Goal: Transaction & Acquisition: Subscribe to service/newsletter

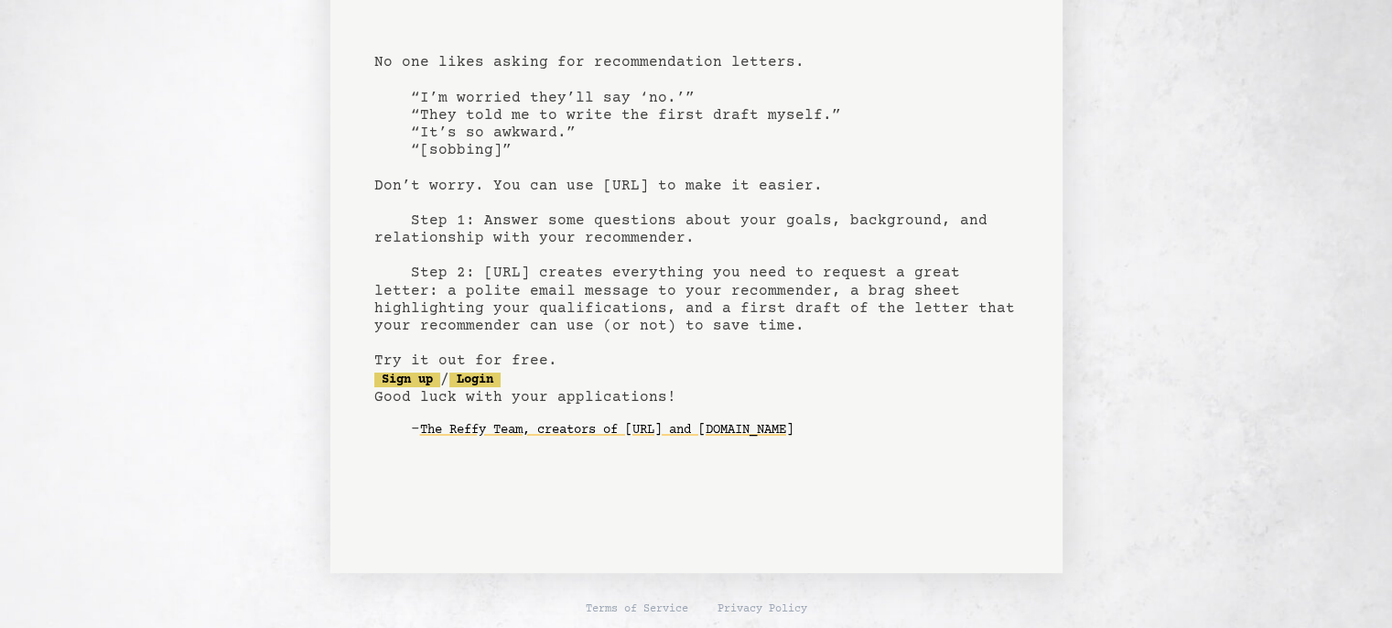
scroll to position [117, 0]
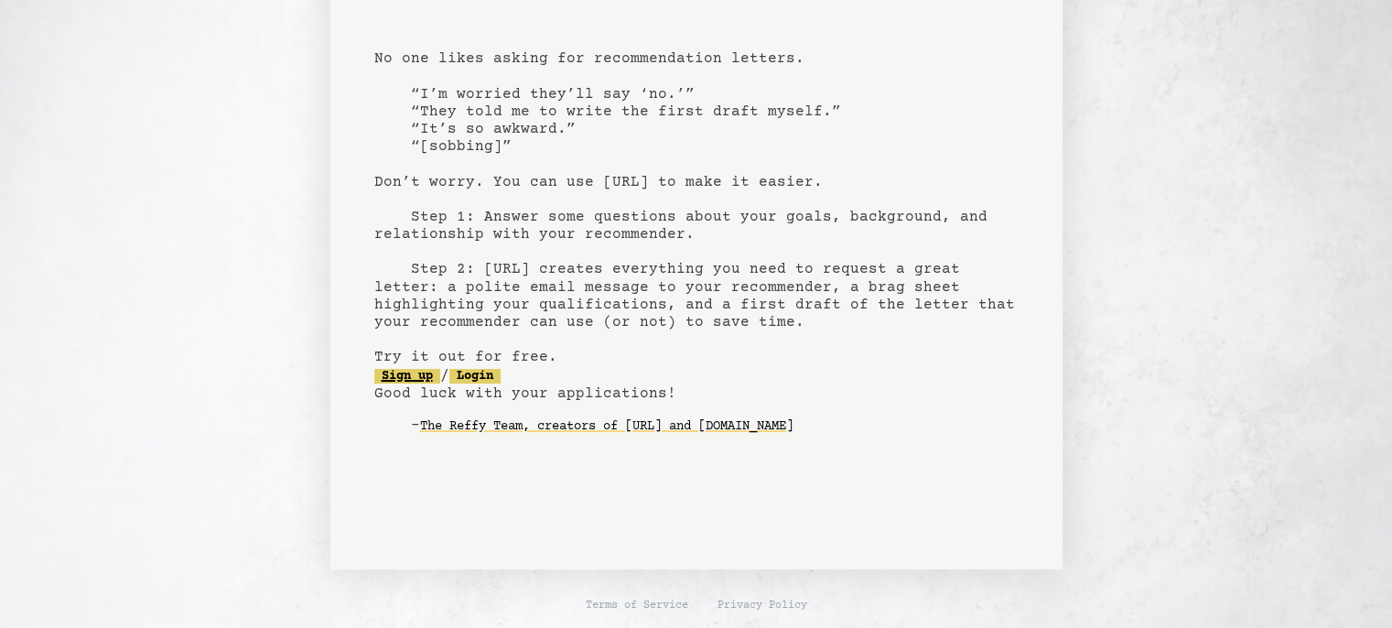
click at [423, 369] on link "Sign up" at bounding box center [407, 376] width 66 height 15
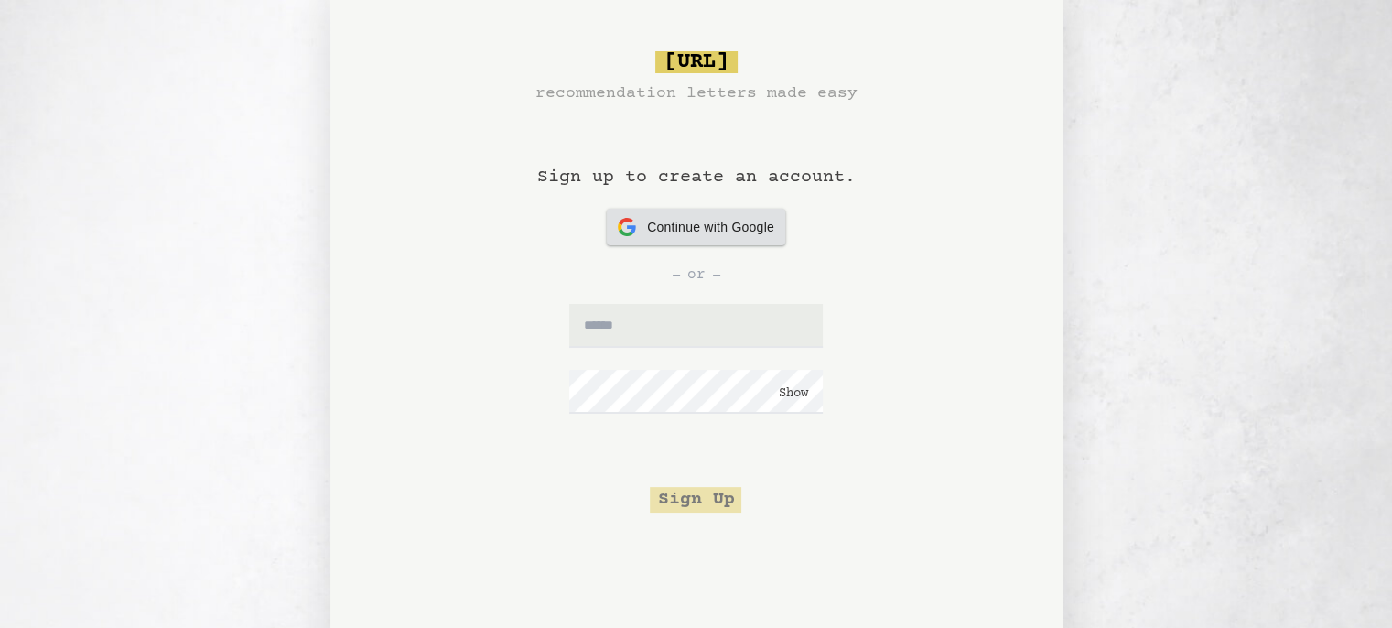
click at [664, 233] on span "Continue with Google" at bounding box center [710, 227] width 127 height 19
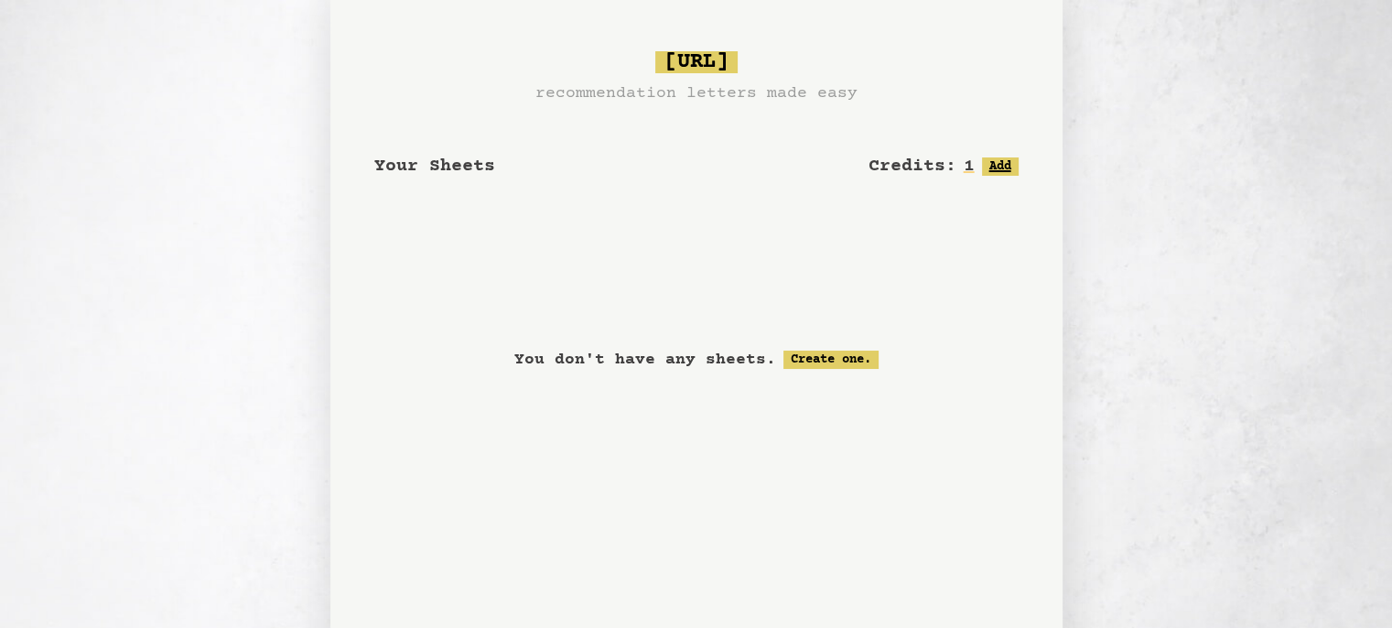
click at [991, 173] on button "Add" at bounding box center [1000, 166] width 37 height 18
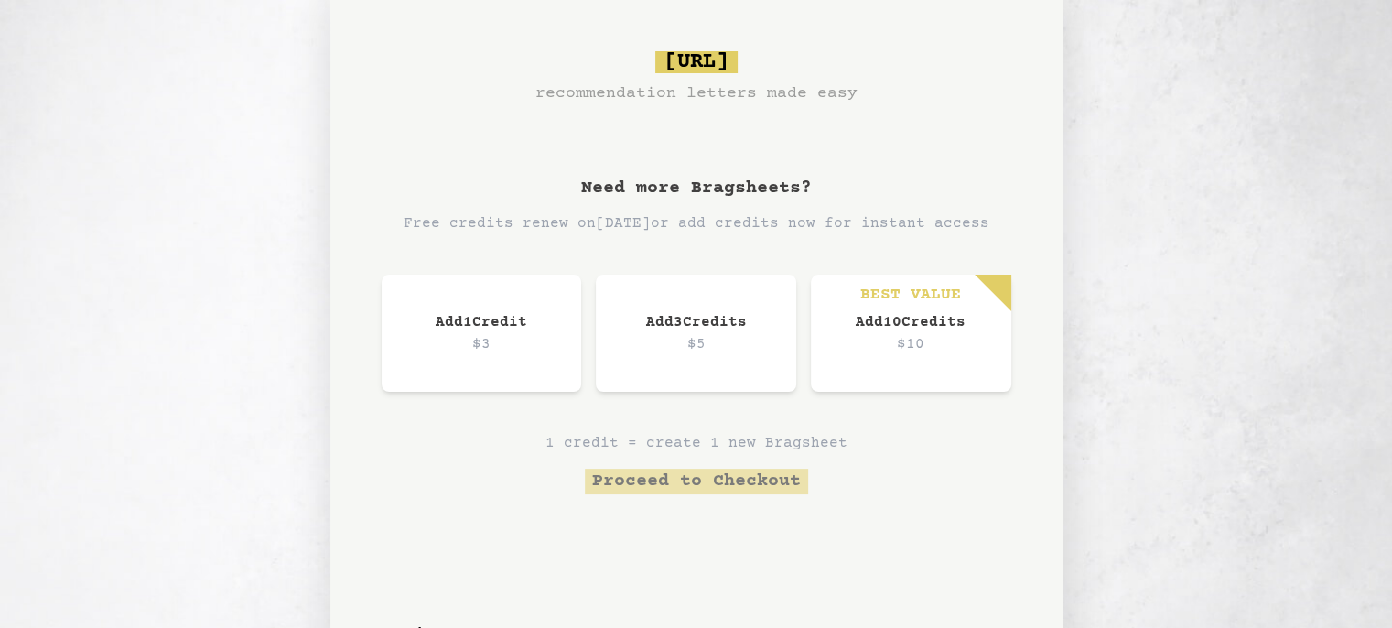
scroll to position [59, 0]
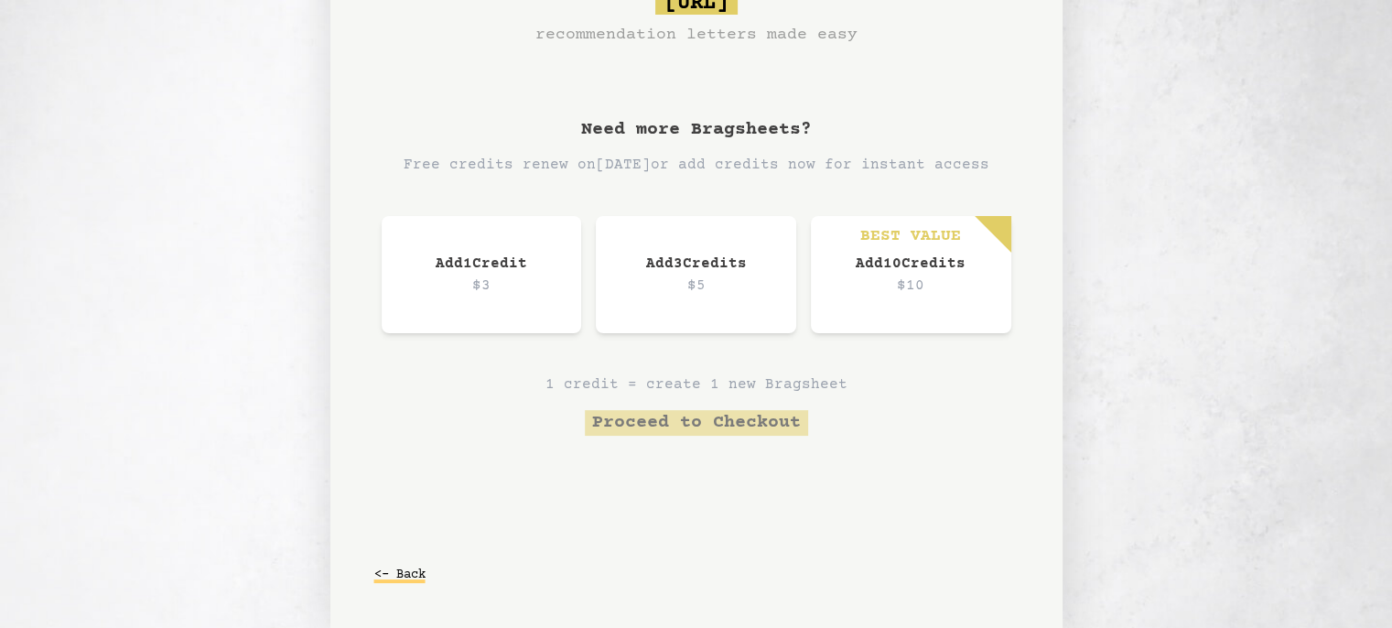
click at [388, 582] on button "<- Back" at bounding box center [399, 574] width 51 height 33
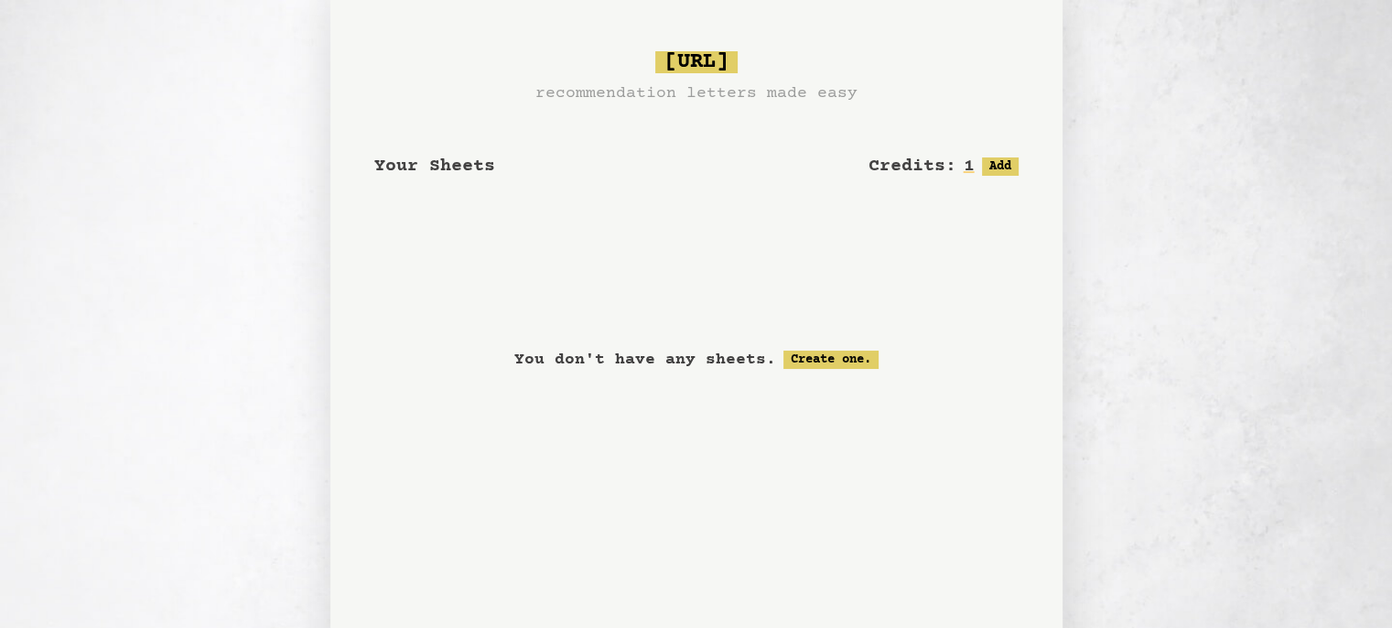
scroll to position [2, 0]
